Goal: Task Accomplishment & Management: Manage account settings

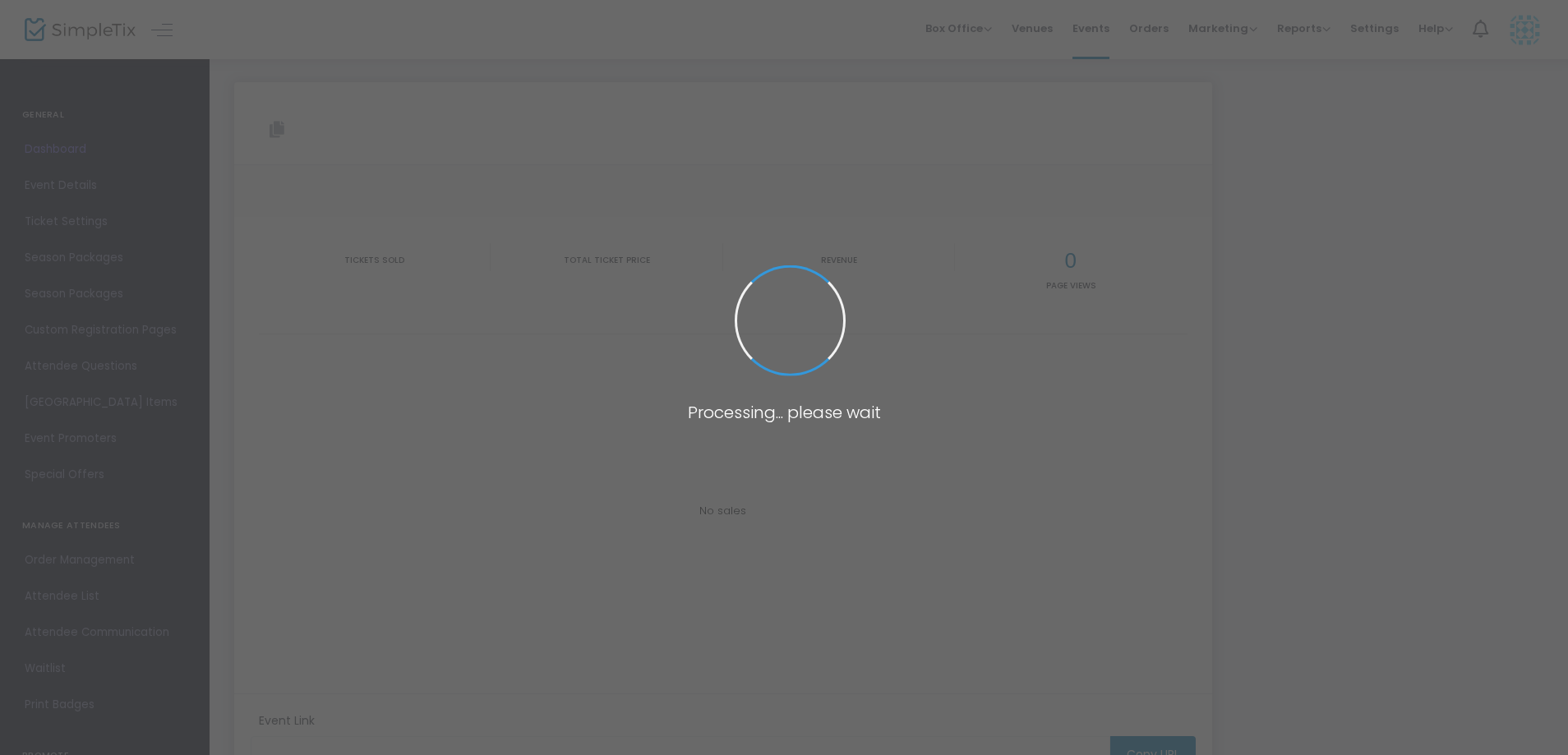
type input "[URL][DOMAIN_NAME][DATE]"
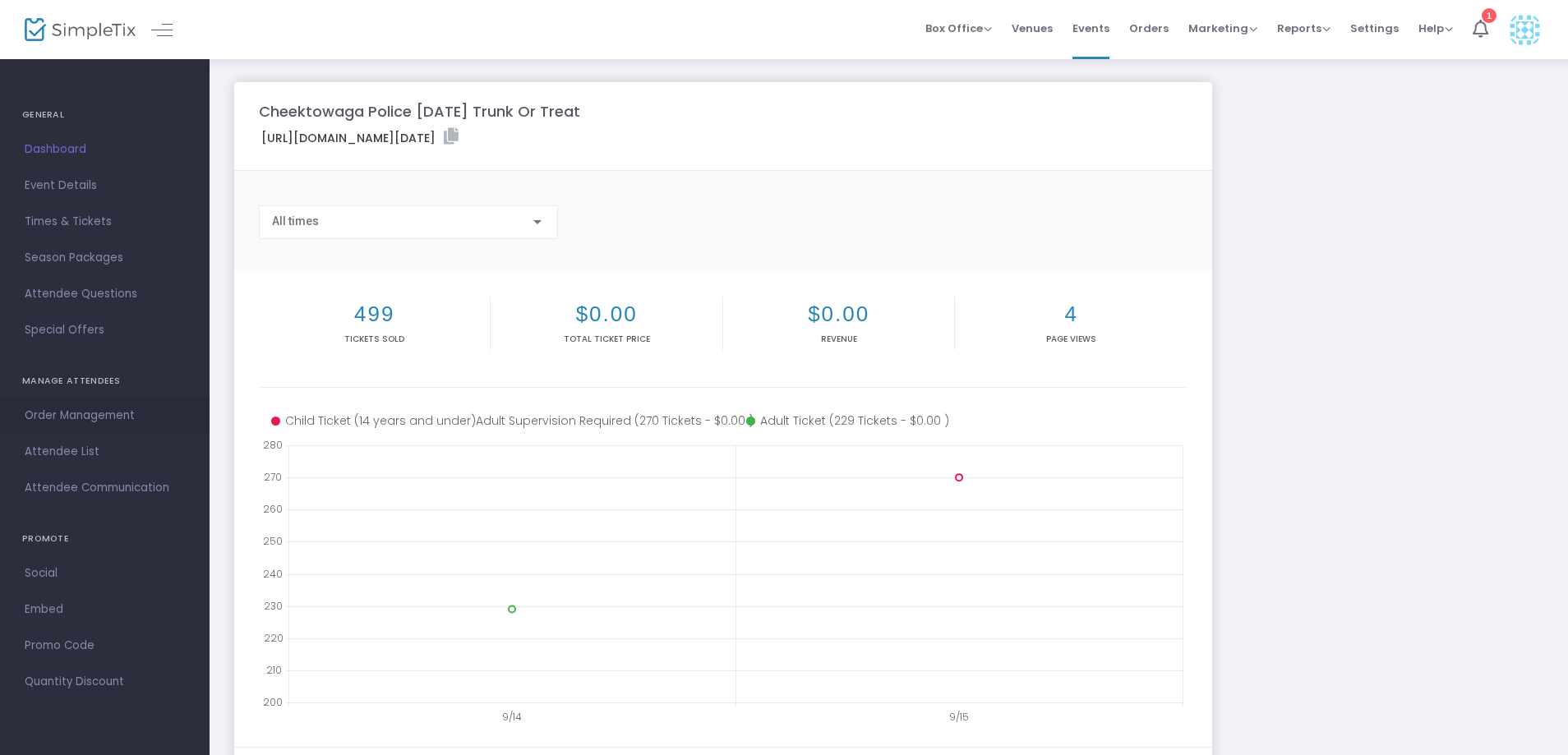
click at [71, 417] on span "Order Management" at bounding box center [104, 416] width 160 height 22
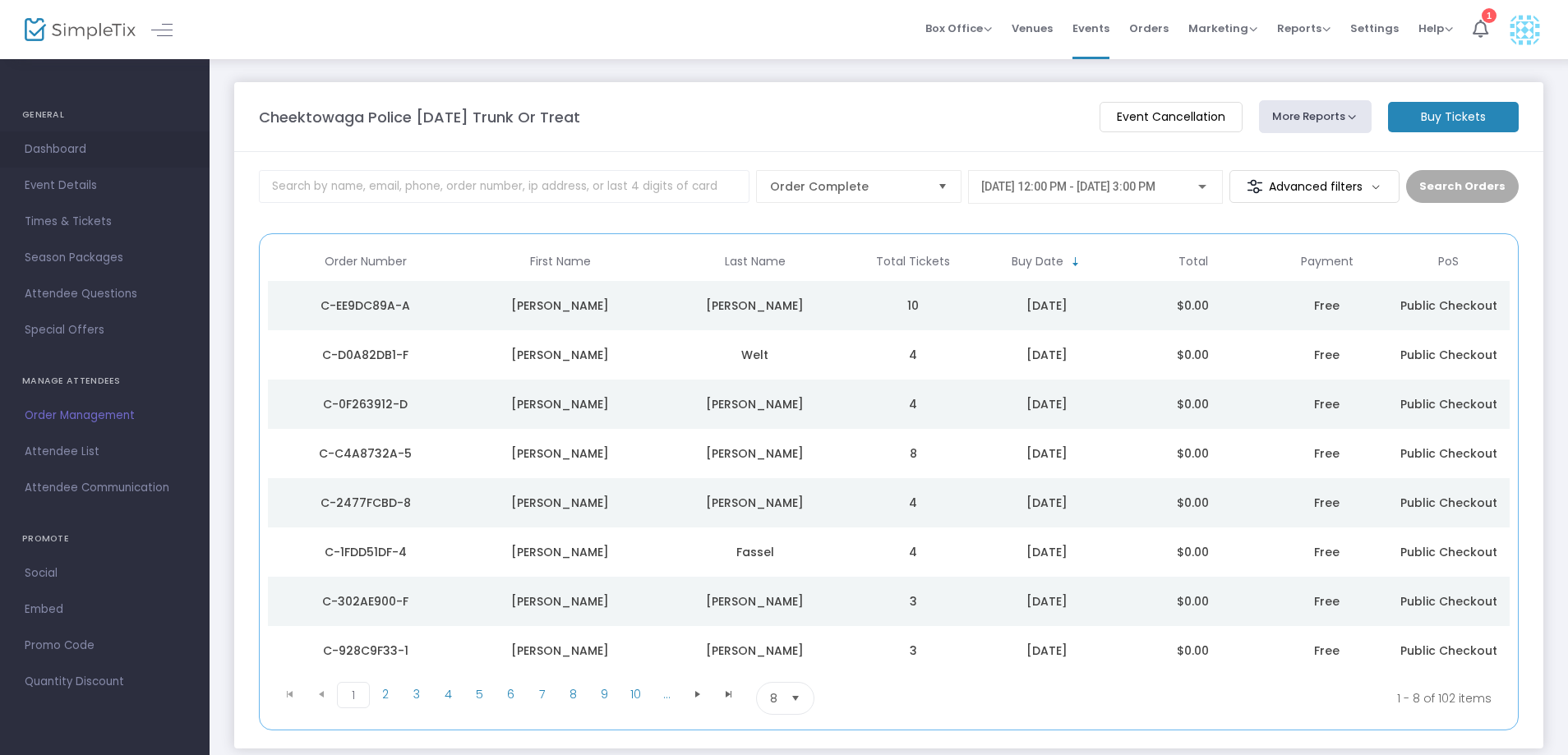
click at [41, 148] on span "Dashboard" at bounding box center [104, 149] width 160 height 22
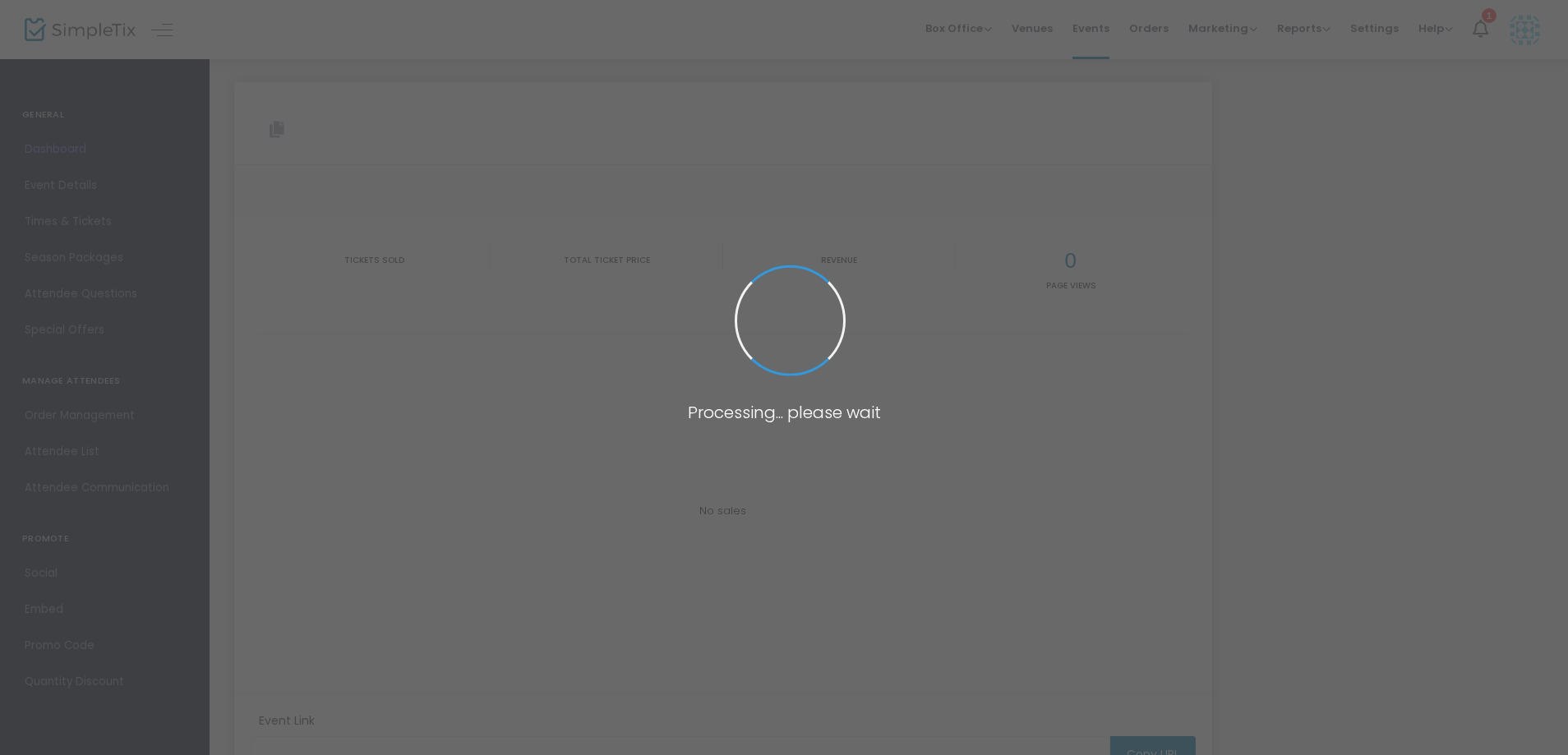
type input "[URL][DOMAIN_NAME][DATE]"
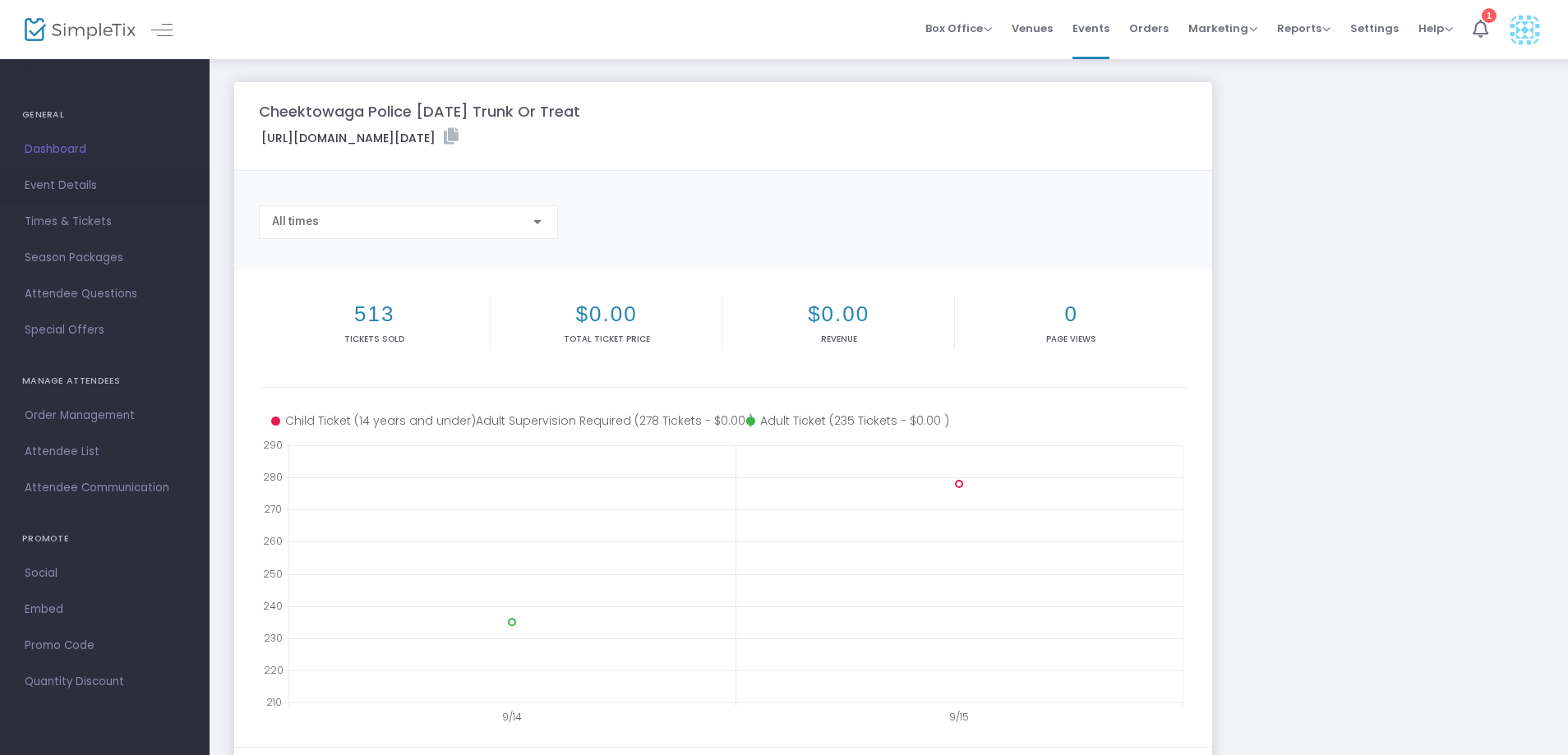
click at [64, 183] on span "Event Details" at bounding box center [104, 185] width 160 height 22
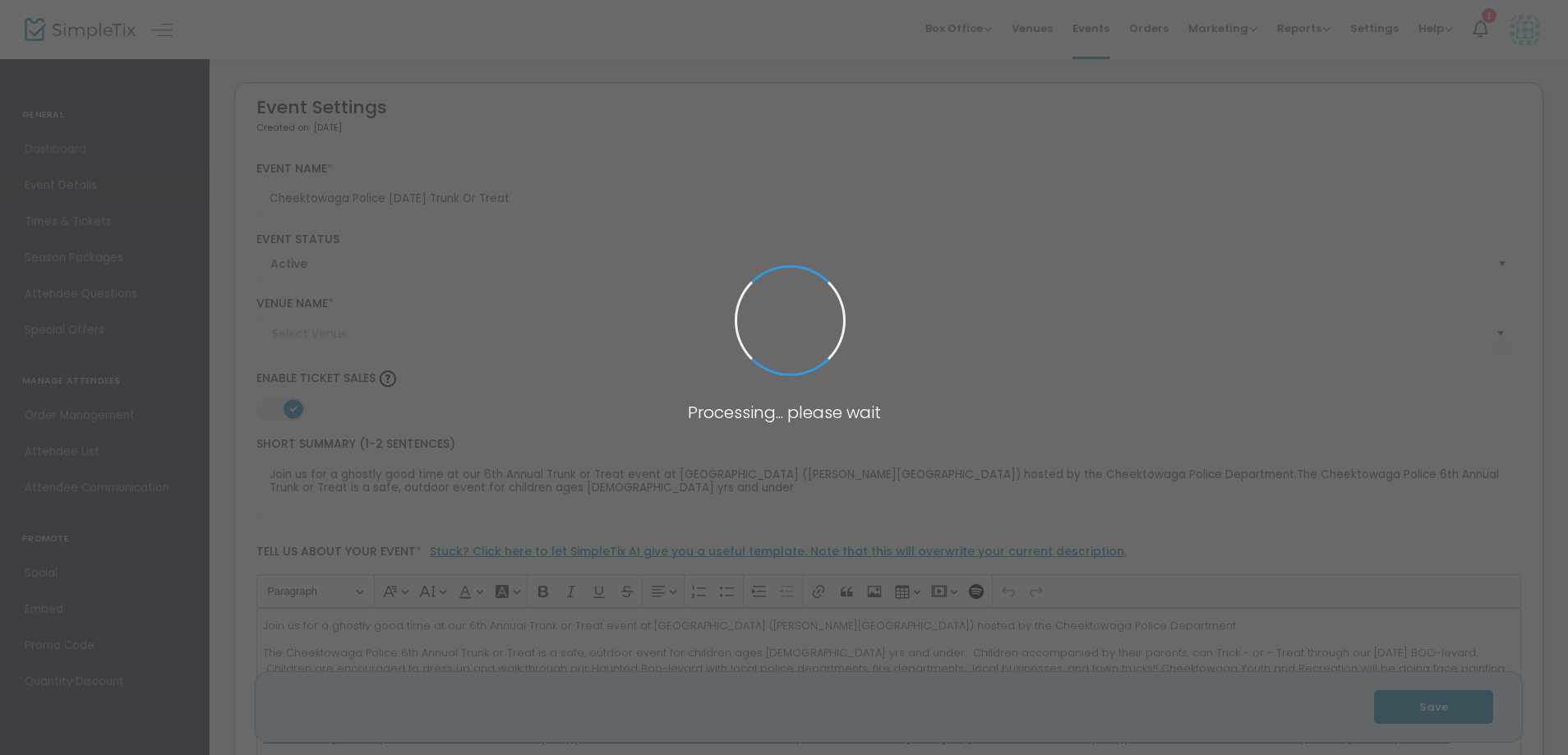
type input "Stiglmeier Park (Losson Park)"
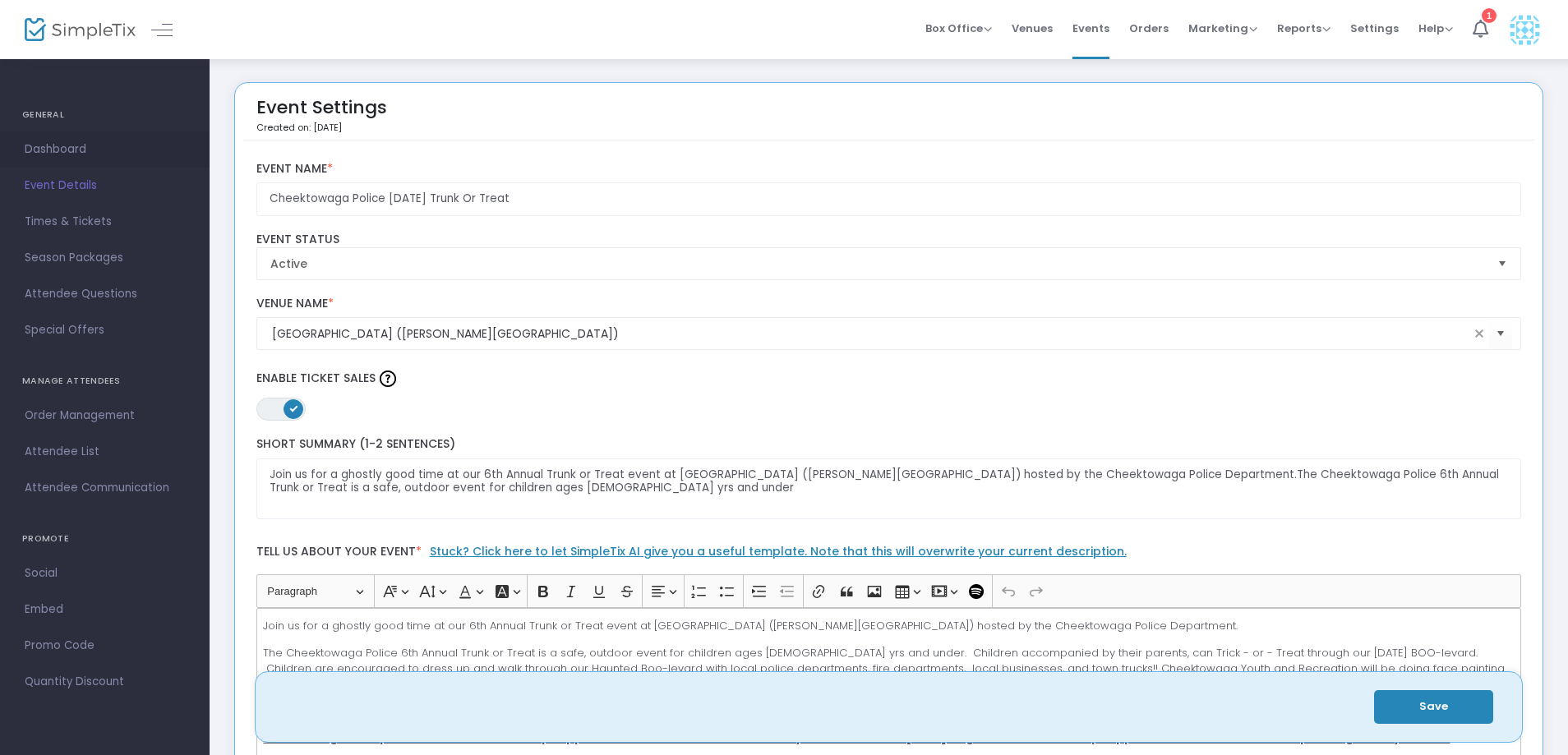
click at [60, 144] on span "Dashboard" at bounding box center [104, 149] width 160 height 22
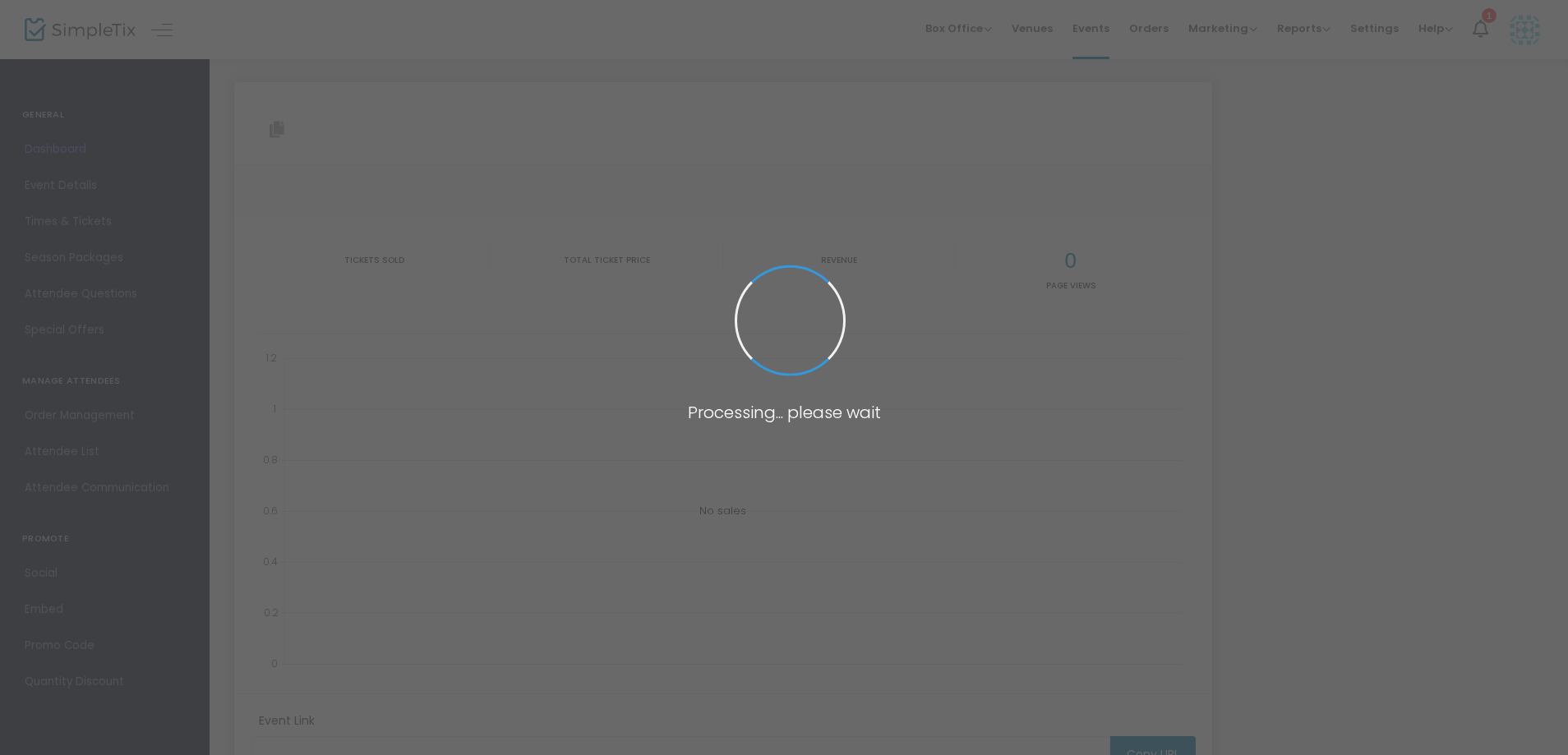
type input "[URL][DOMAIN_NAME][DATE]"
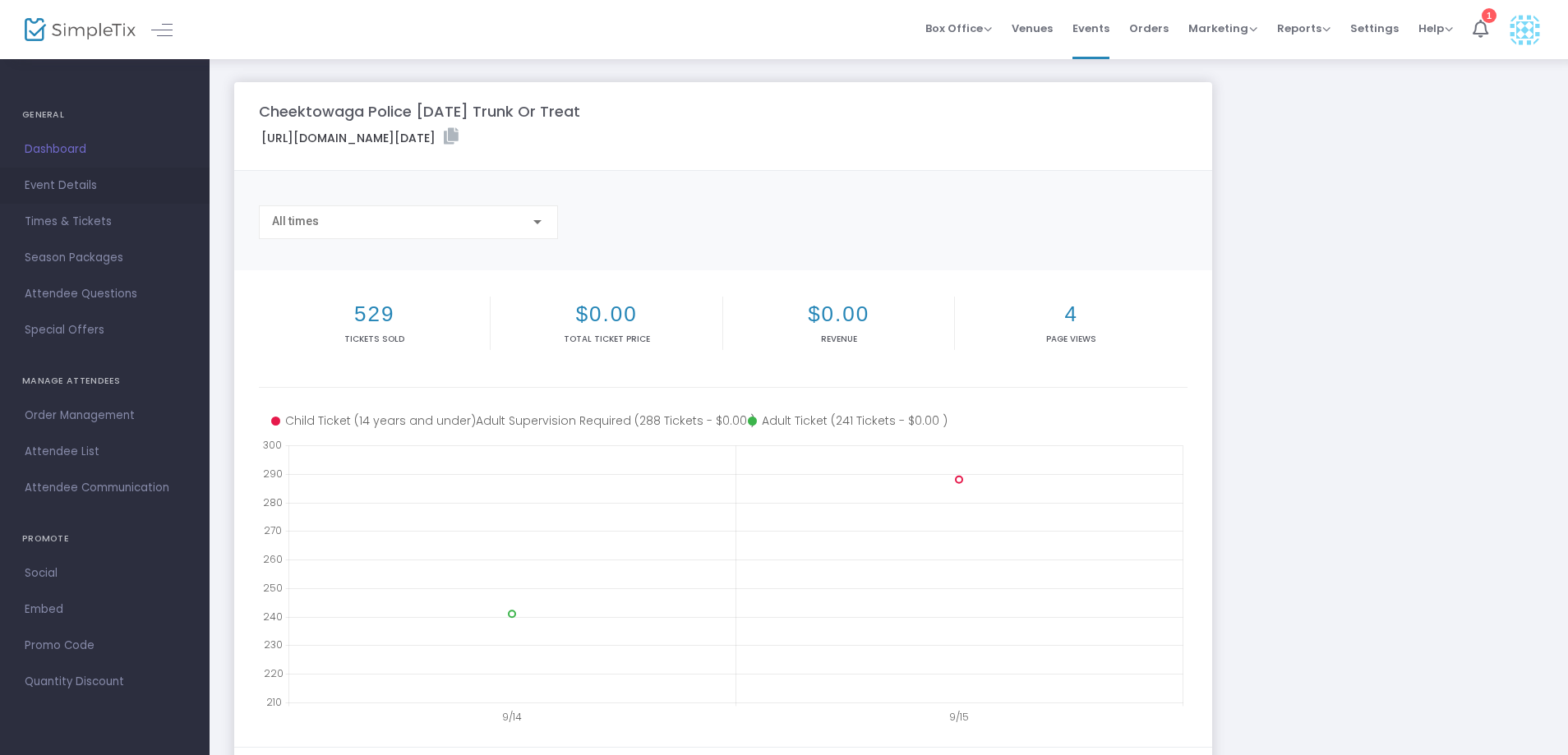
click at [61, 176] on span "Event Details" at bounding box center [104, 185] width 160 height 22
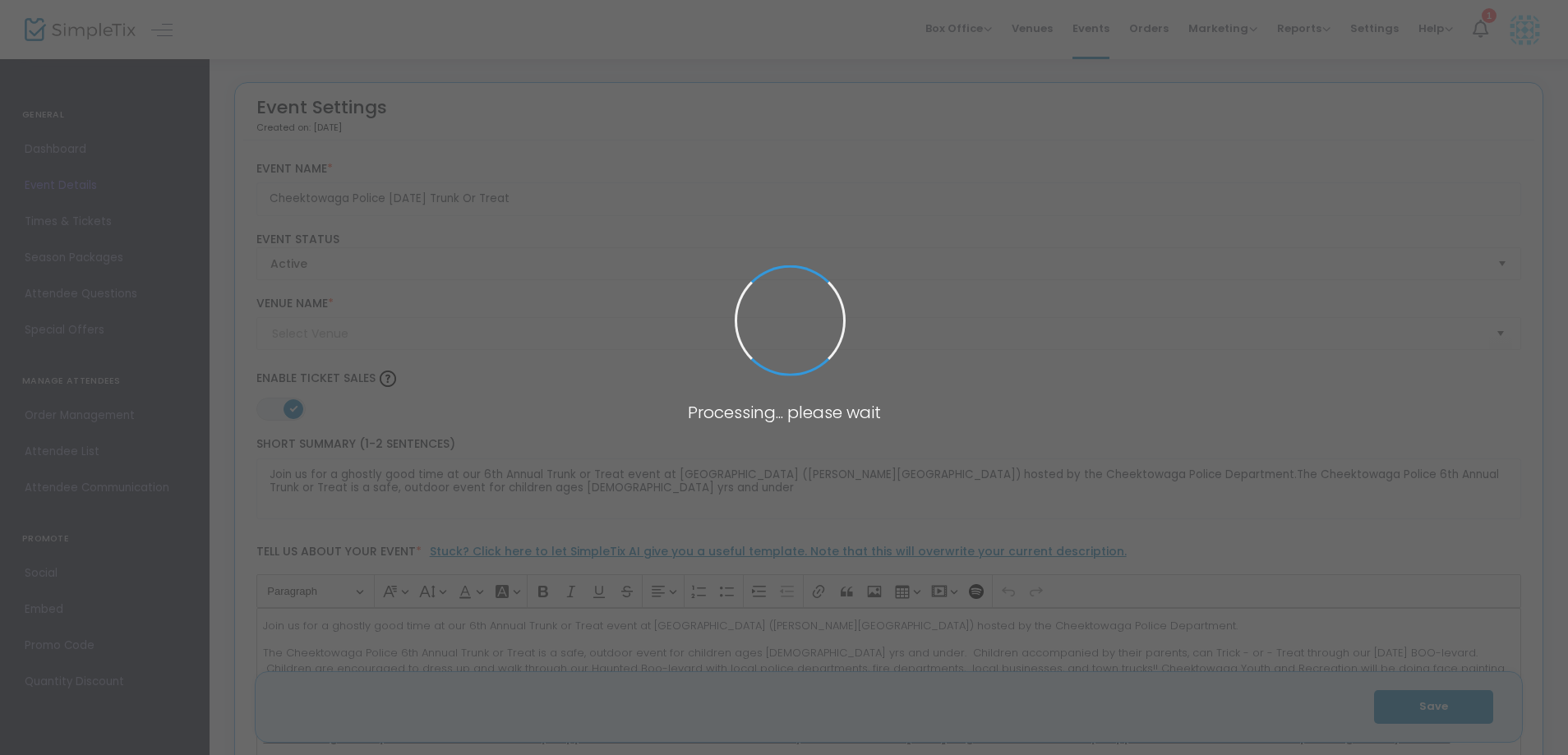
type input "Stiglmeier Park (Losson Park)"
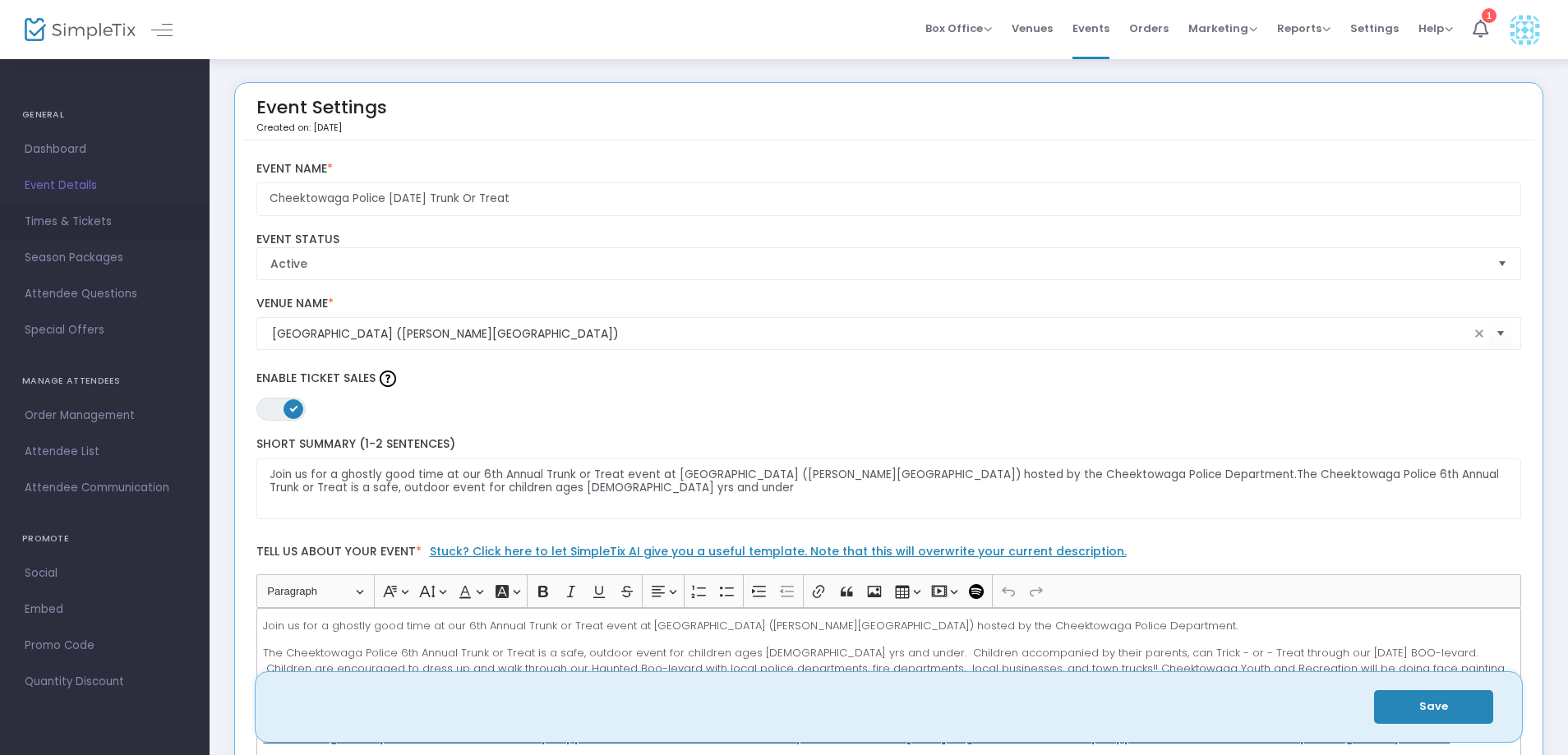
click at [61, 220] on span "Times & Tickets" at bounding box center [104, 222] width 160 height 22
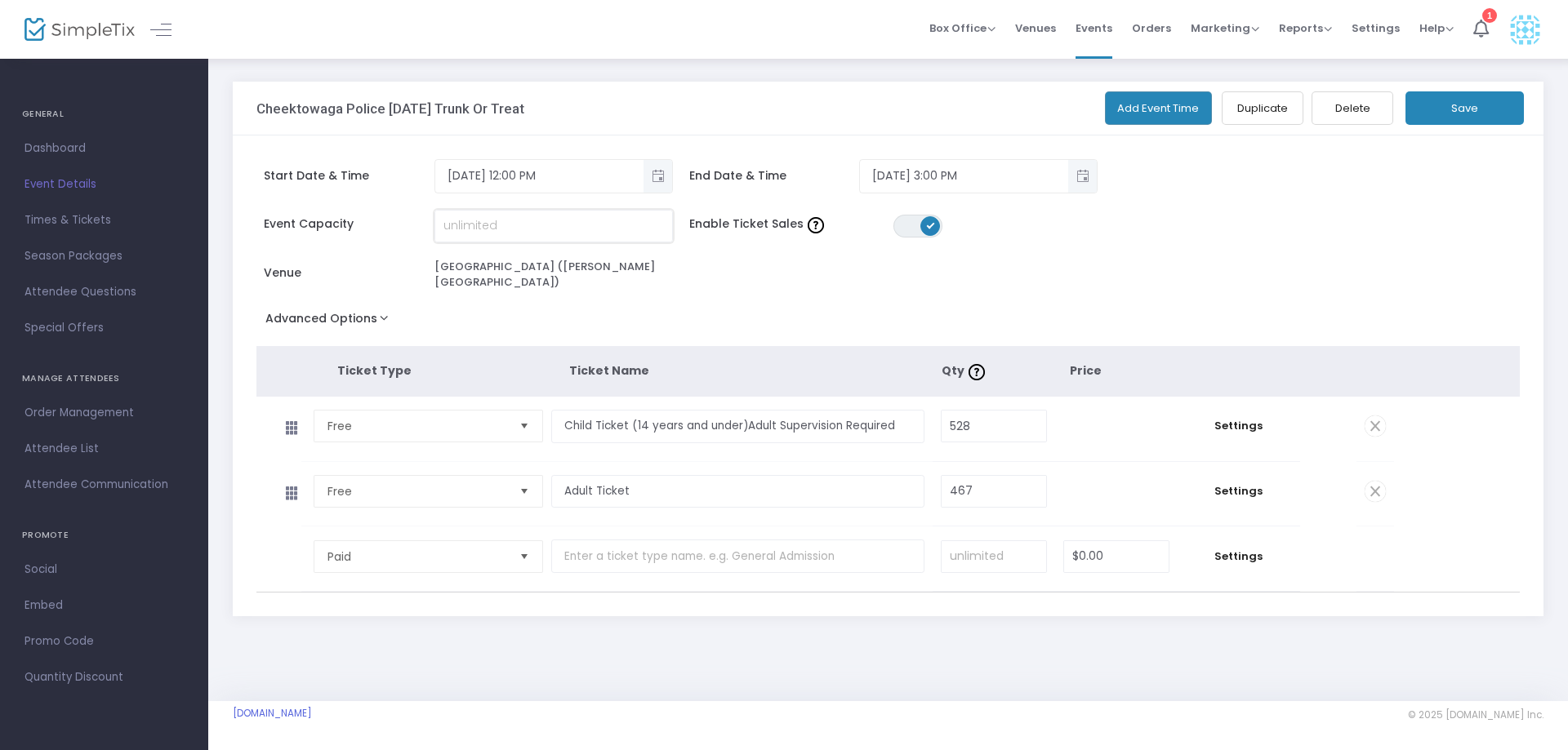
click at [547, 234] on input at bounding box center [554, 226] width 237 height 31
click at [997, 419] on input "528" at bounding box center [993, 426] width 105 height 31
click at [530, 223] on input at bounding box center [554, 226] width 237 height 31
click at [987, 417] on input "528" at bounding box center [993, 426] width 105 height 31
type input "600"
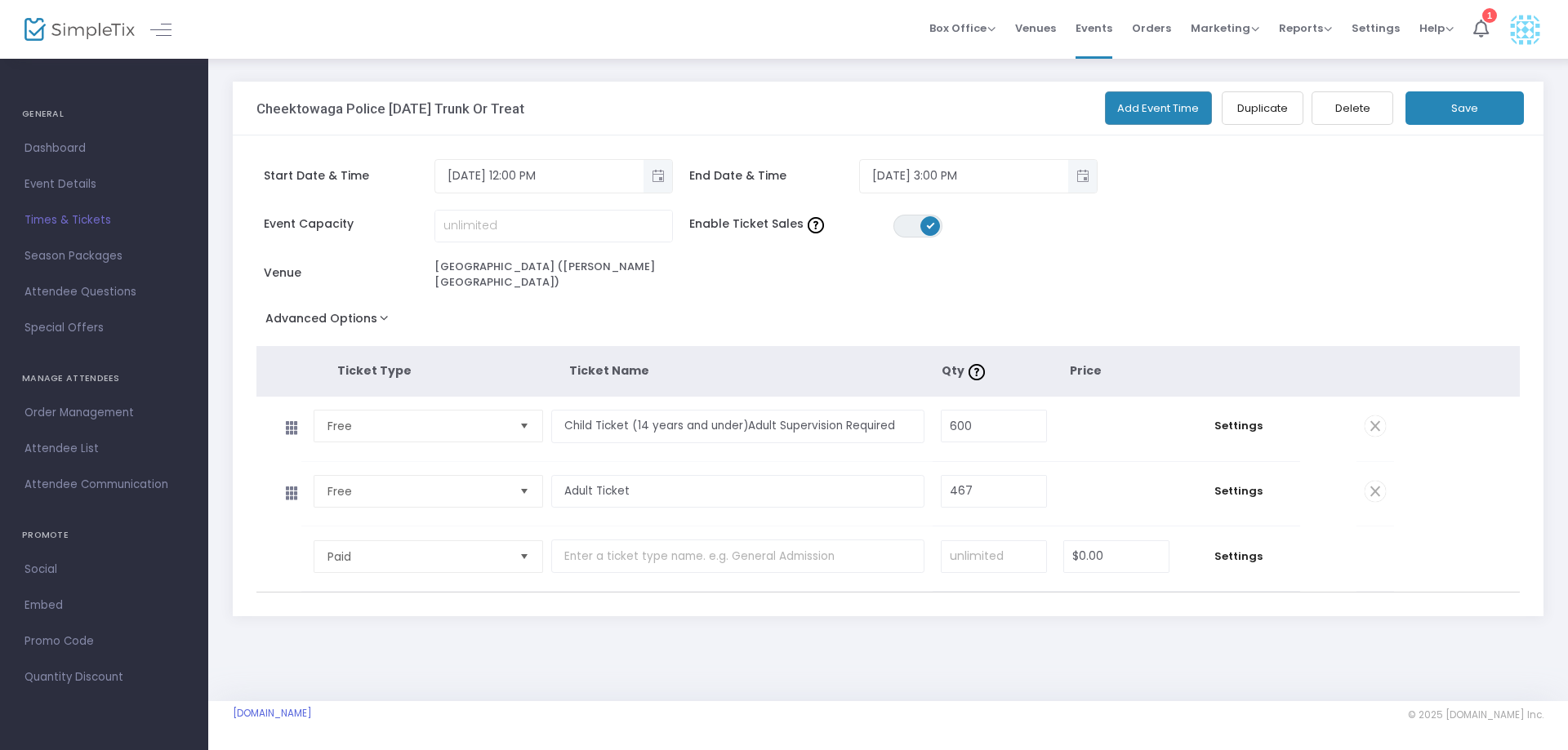
click at [970, 506] on td "467 Required." at bounding box center [993, 494] width 123 height 64
click at [970, 478] on input "467" at bounding box center [993, 491] width 105 height 31
type input "600"
click at [526, 224] on input at bounding box center [554, 226] width 237 height 31
type input "1,500"
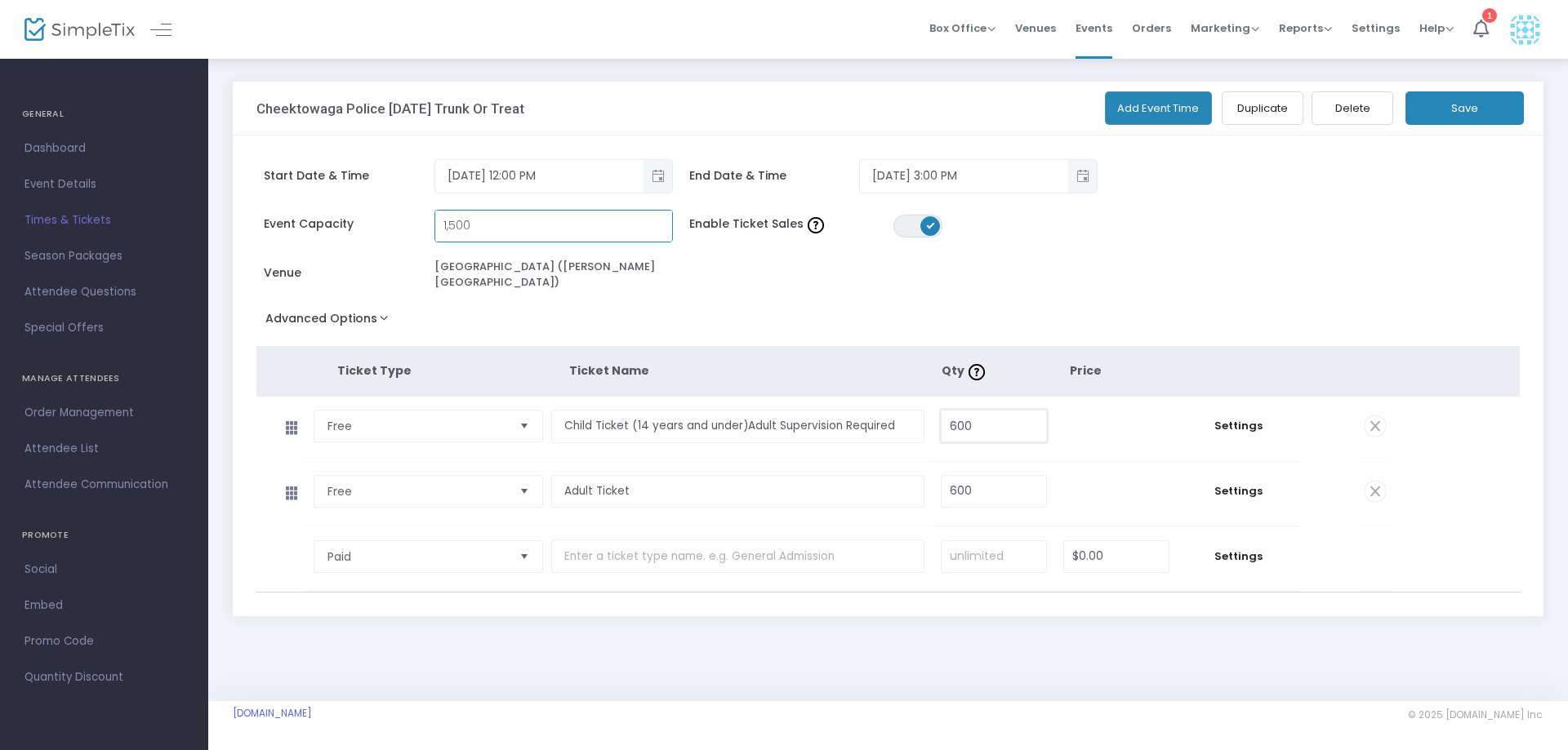
click at [982, 410] on input "600" at bounding box center [993, 426] width 105 height 31
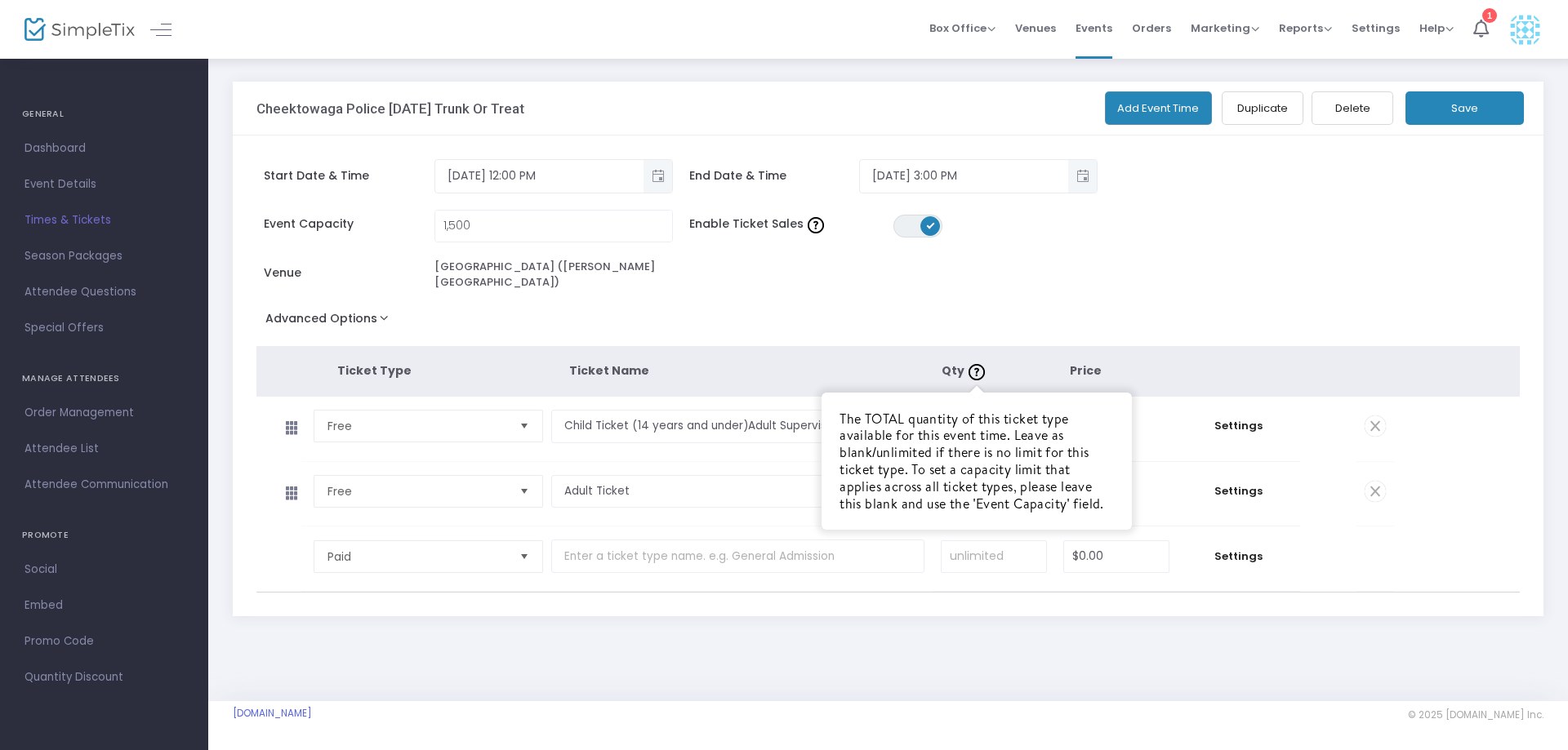
click at [966, 358] on div at bounding box center [976, 371] width 24 height 25
click at [977, 364] on img at bounding box center [977, 372] width 16 height 16
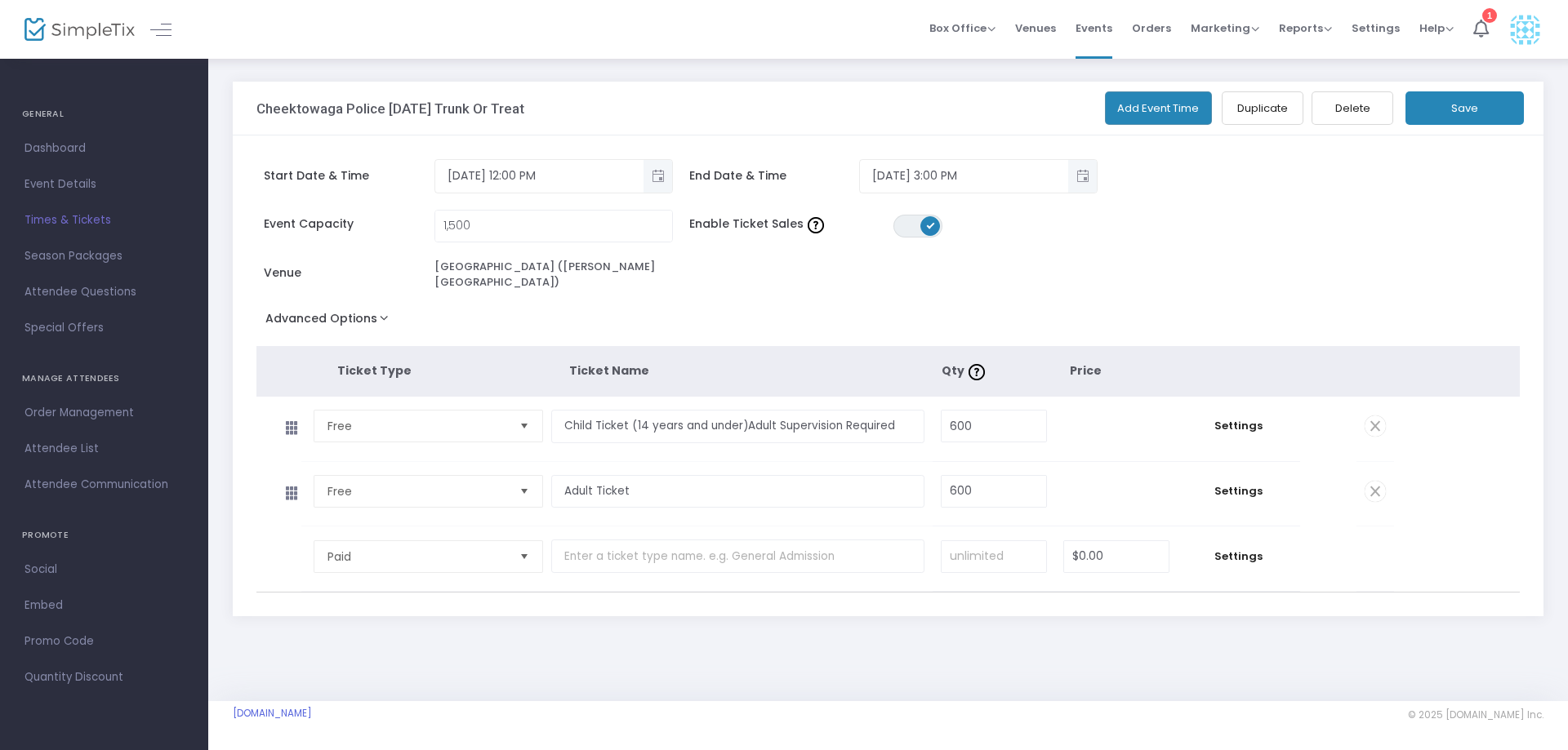
click at [1037, 350] on th "Qty" at bounding box center [1004, 371] width 127 height 50
type input "Child Ticket (14 years and under)Adult Supervision Require600d"
click at [1011, 478] on input "600" at bounding box center [993, 491] width 105 height 31
click at [1045, 271] on div "Event Capacity 1,500 Enable Ticket Sales ON OFF Venue Stiglmeier Park (Losson P…" at bounding box center [787, 258] width 1078 height 97
click at [1449, 109] on button "Save" at bounding box center [1464, 107] width 118 height 33
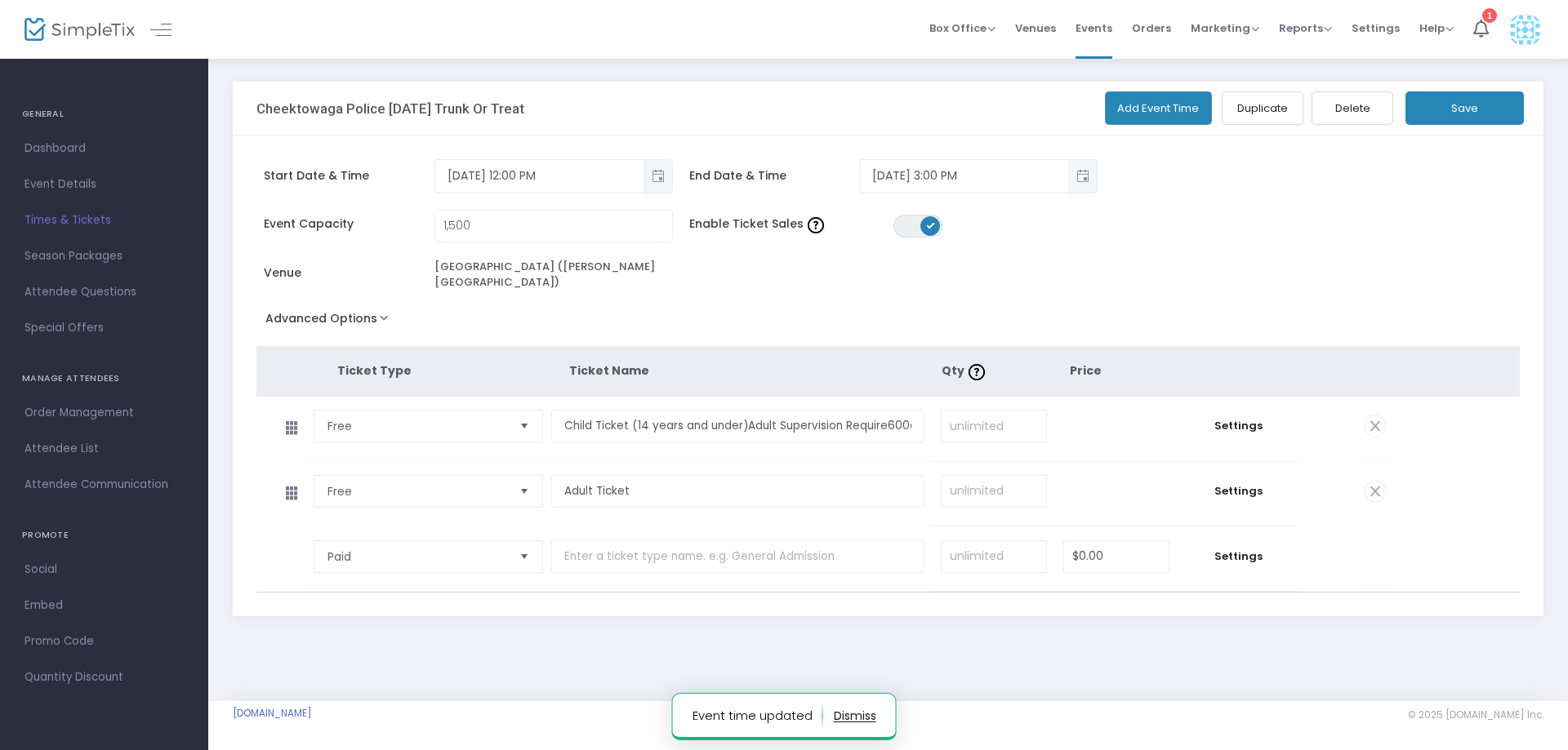
drag, startPoint x: 56, startPoint y: 147, endPoint x: 184, endPoint y: 147, distance: 128.0
click at [56, 147] on span "Dashboard" at bounding box center [104, 148] width 159 height 21
